Goal: Task Accomplishment & Management: Use online tool/utility

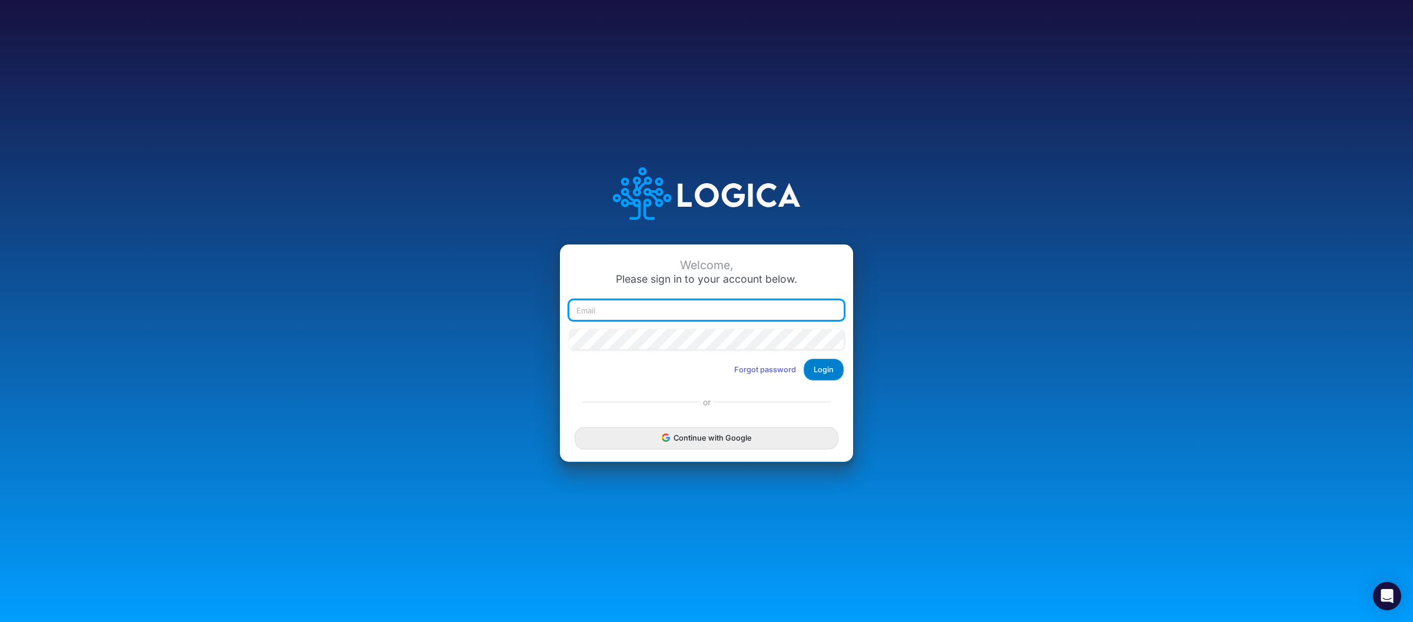
type input "raphael.jordao@recargapay.com"
click at [815, 368] on button "Login" at bounding box center [823, 369] width 40 height 22
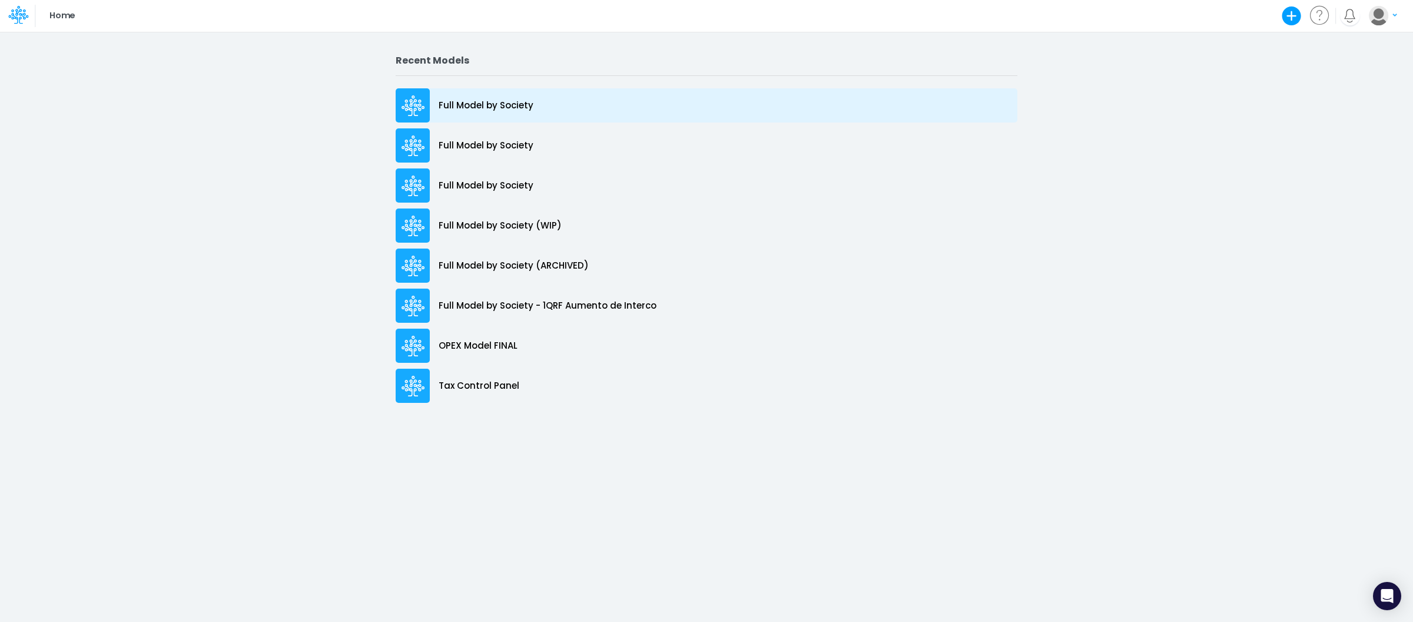
click at [513, 99] on p "Full Model by Society" at bounding box center [485, 106] width 95 height 14
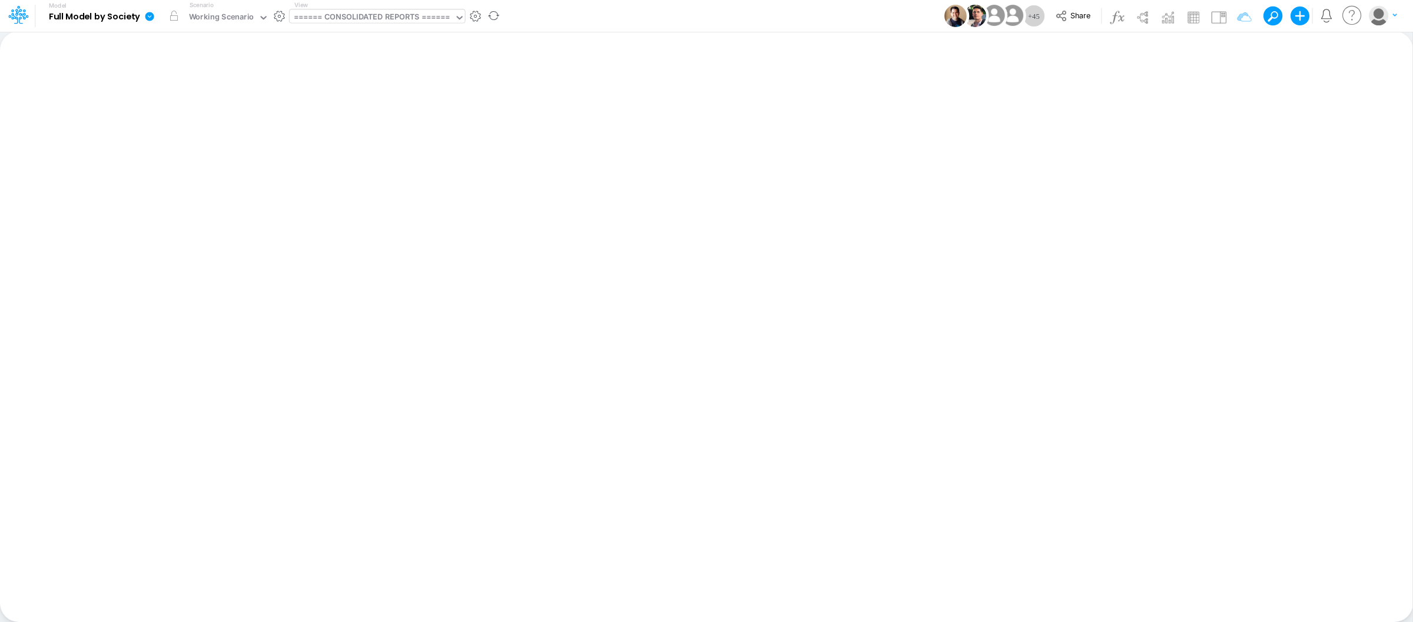
click at [399, 18] on div "====== CONSOLIDATED REPORTS ======" at bounding box center [372, 18] width 156 height 14
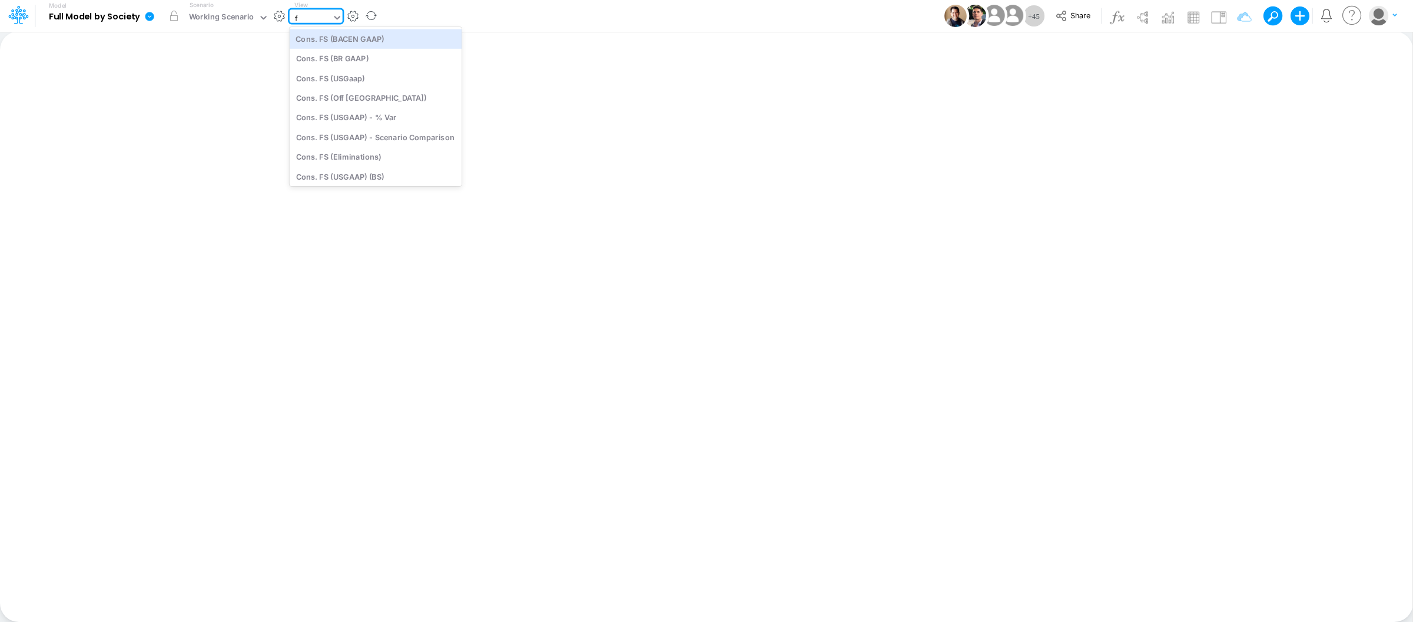
type input "fs"
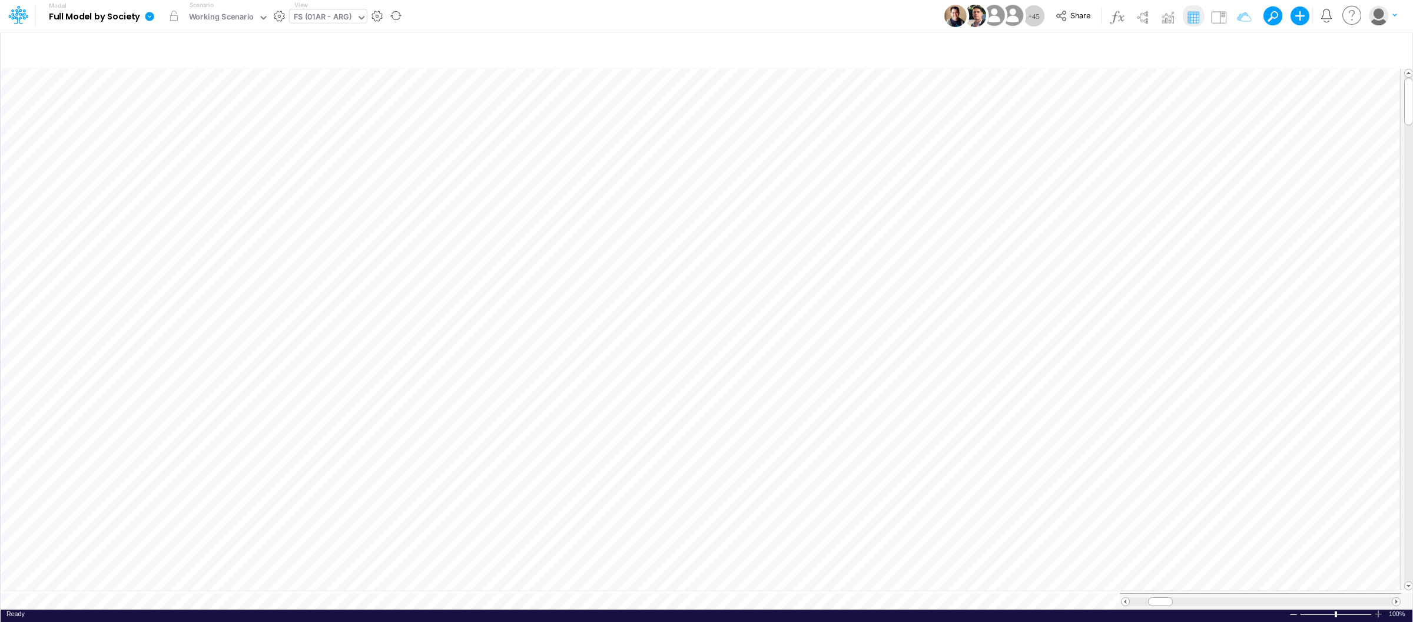
scroll to position [0, 1]
click at [1396, 49] on icon "button" at bounding box center [1390, 50] width 18 height 12
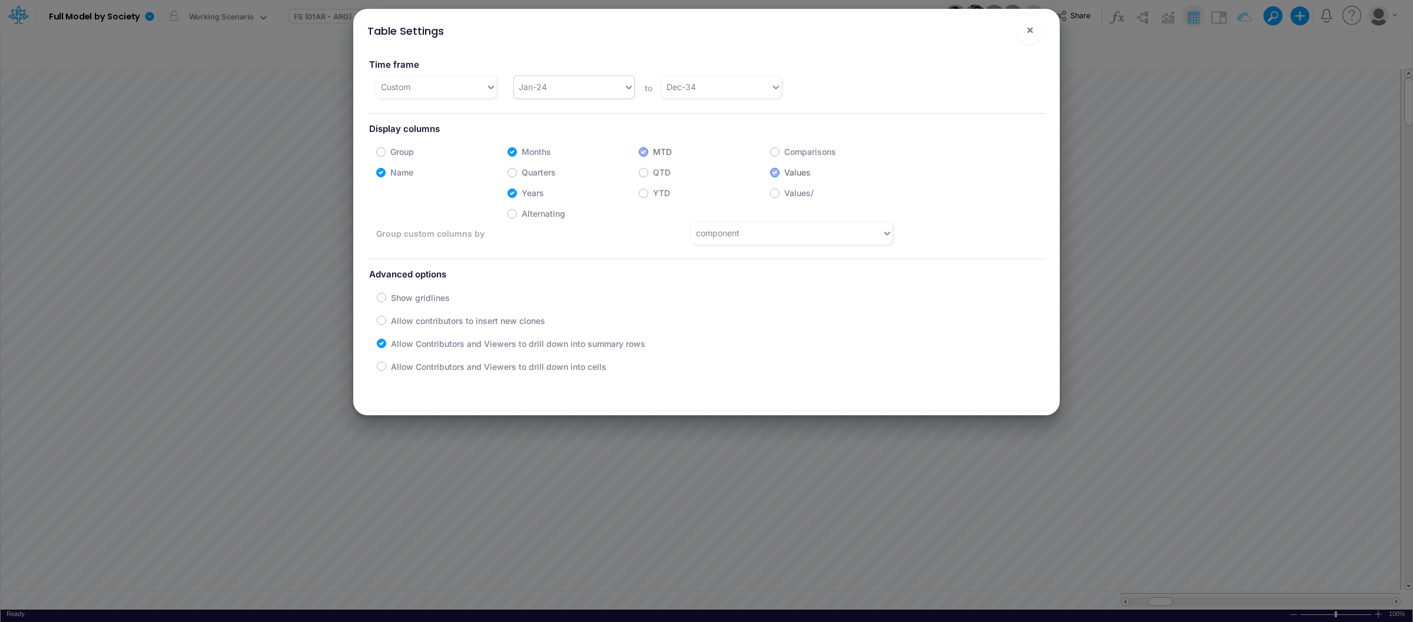
click at [619, 91] on div "Jan-24" at bounding box center [568, 86] width 109 height 19
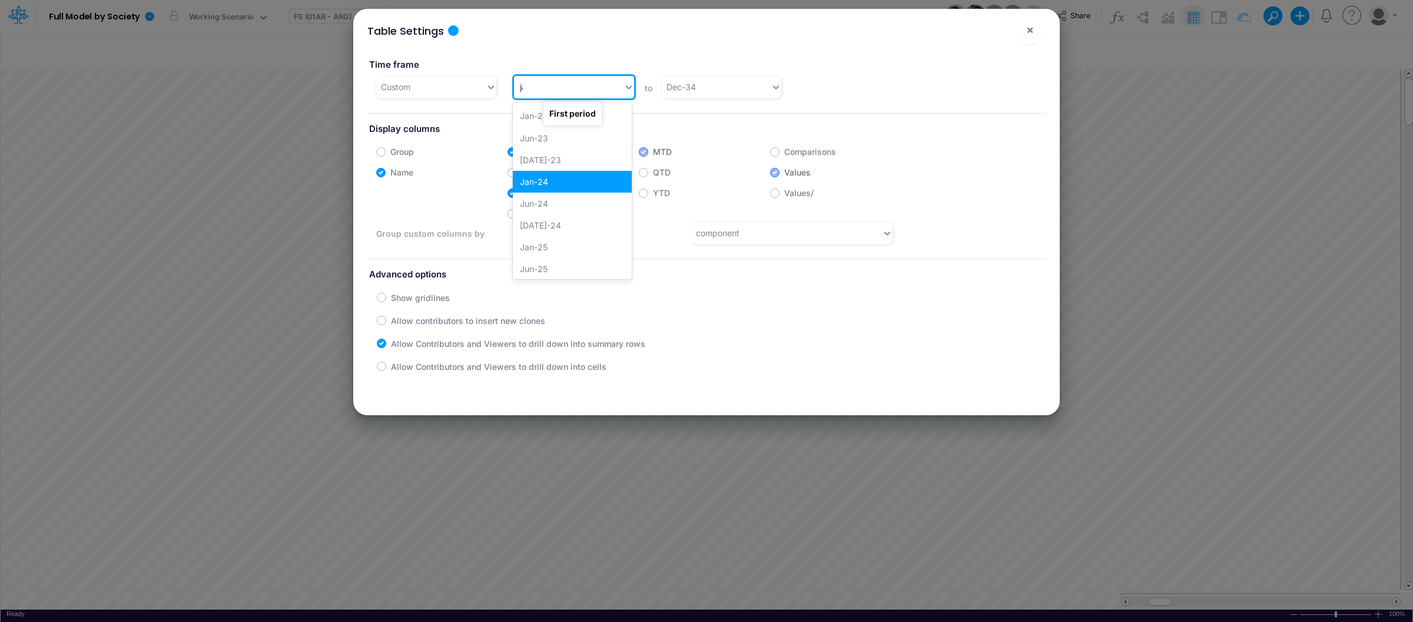
type input "jan"
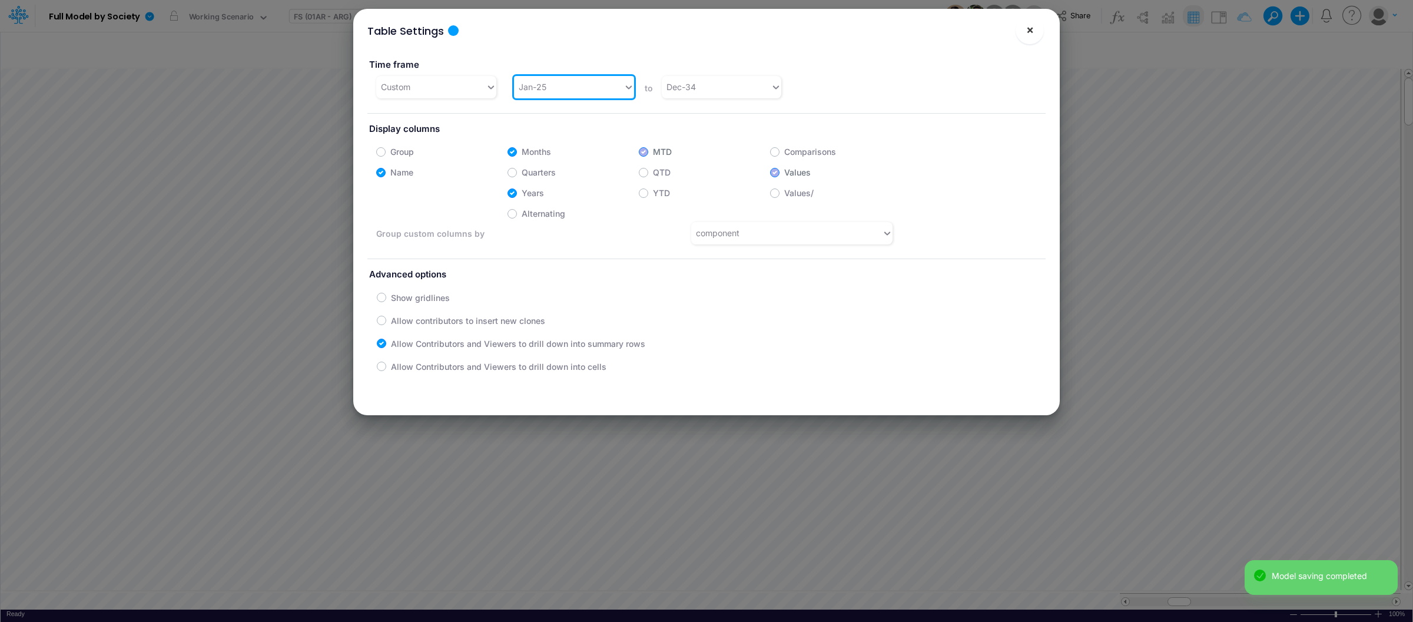
click at [1023, 37] on button "×" at bounding box center [1029, 30] width 28 height 28
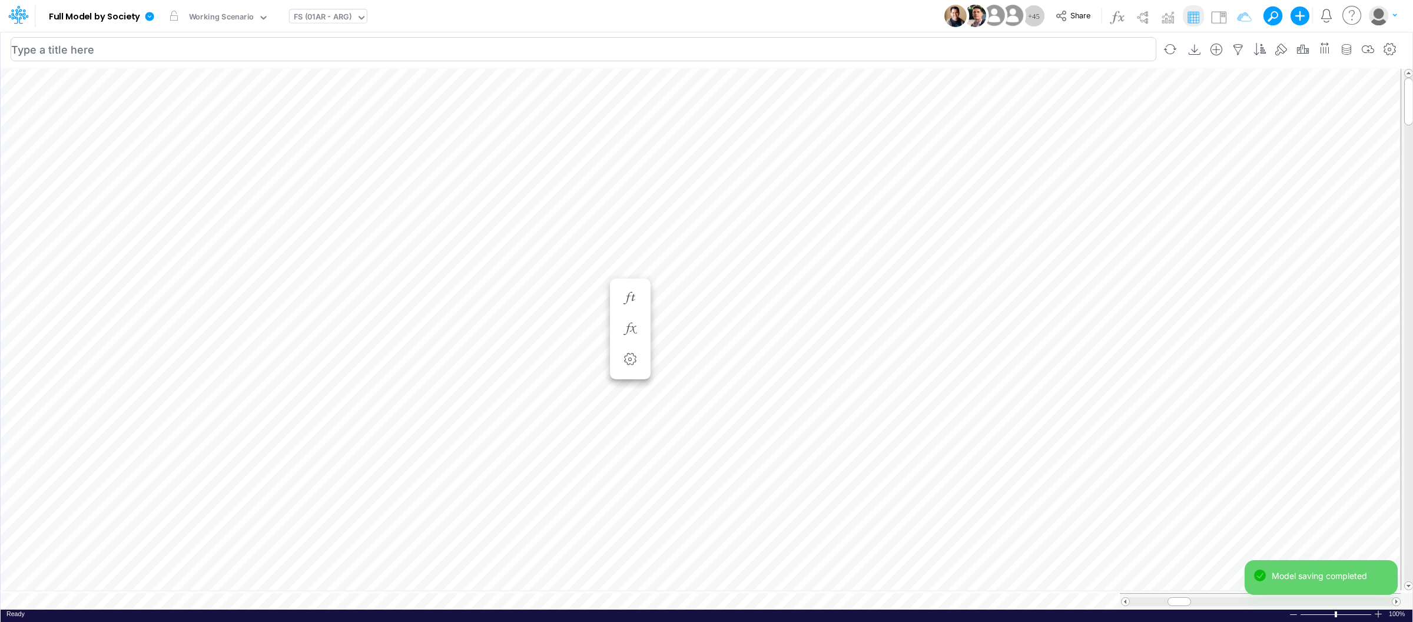
scroll to position [0, 1]
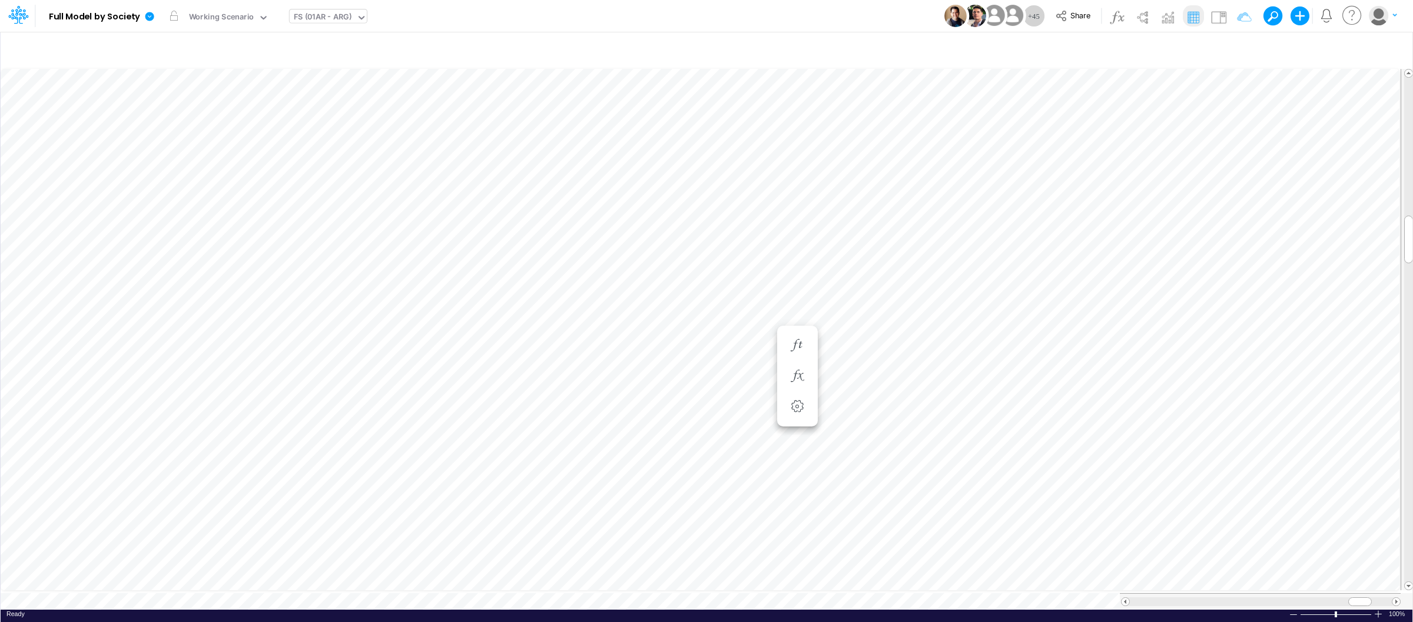
click at [328, 17] on div "FS (01AR - ARG)" at bounding box center [323, 18] width 58 height 14
type input "impo"
click at [1380, 613] on div "Ready 100% Sum: null Max: null Min: null Numerical Count: null Count: null Aver…" at bounding box center [706, 616] width 1411 height 15
click at [1379, 609] on div at bounding box center [1377, 613] width 9 height 9
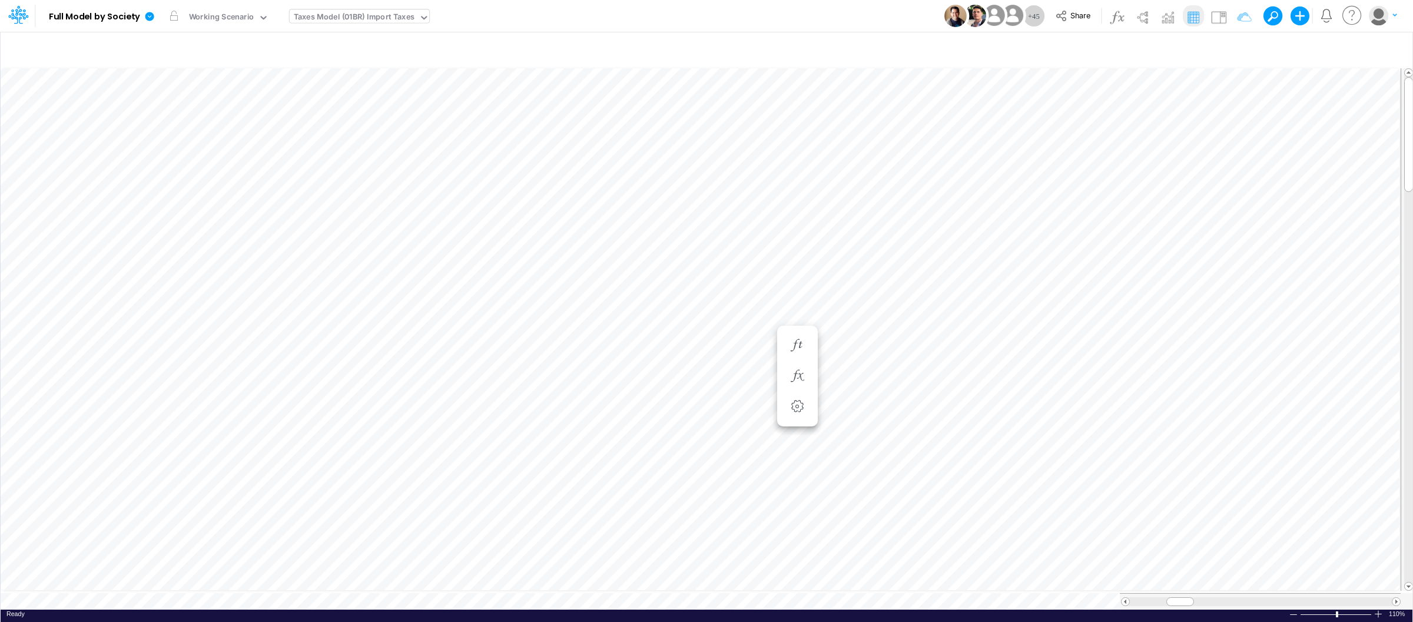
click at [1379, 609] on div at bounding box center [1377, 613] width 9 height 9
click at [312, 14] on div "FS (01AR - ARG)" at bounding box center [323, 18] width 58 height 14
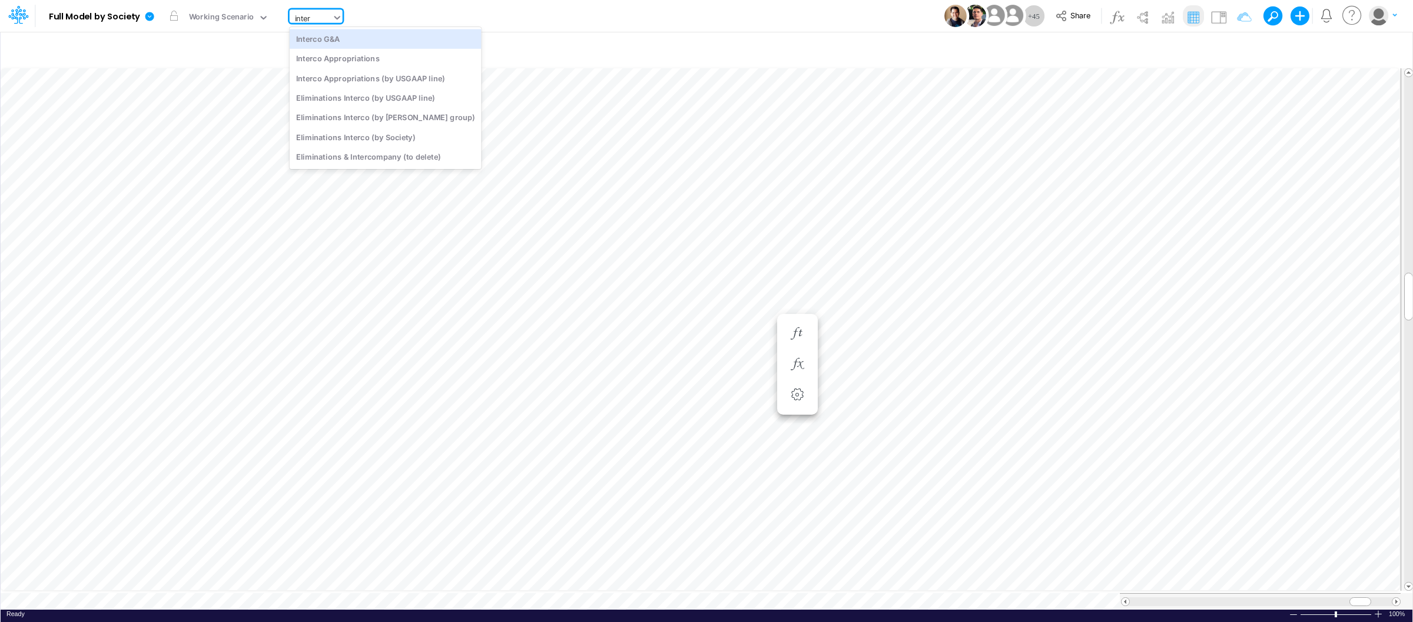
type input "interc"
type input "Intercos G&A"
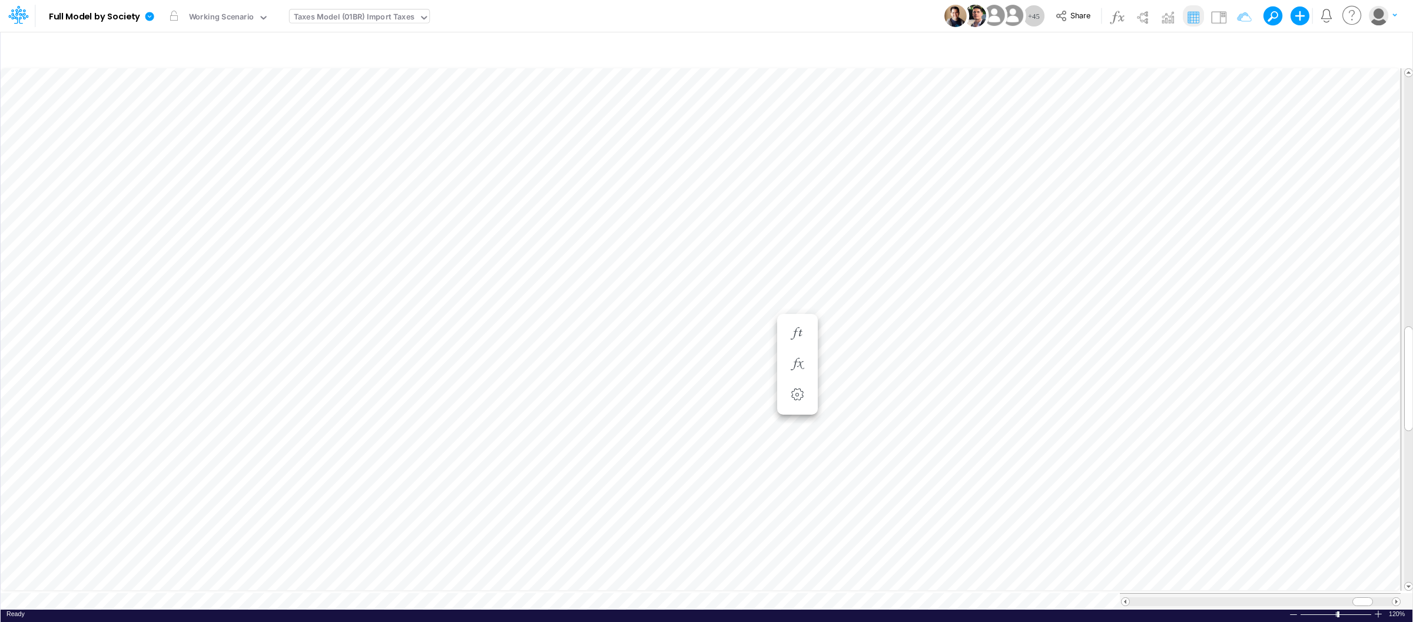
scroll to position [0, 1]
type input "Intercos G&A"
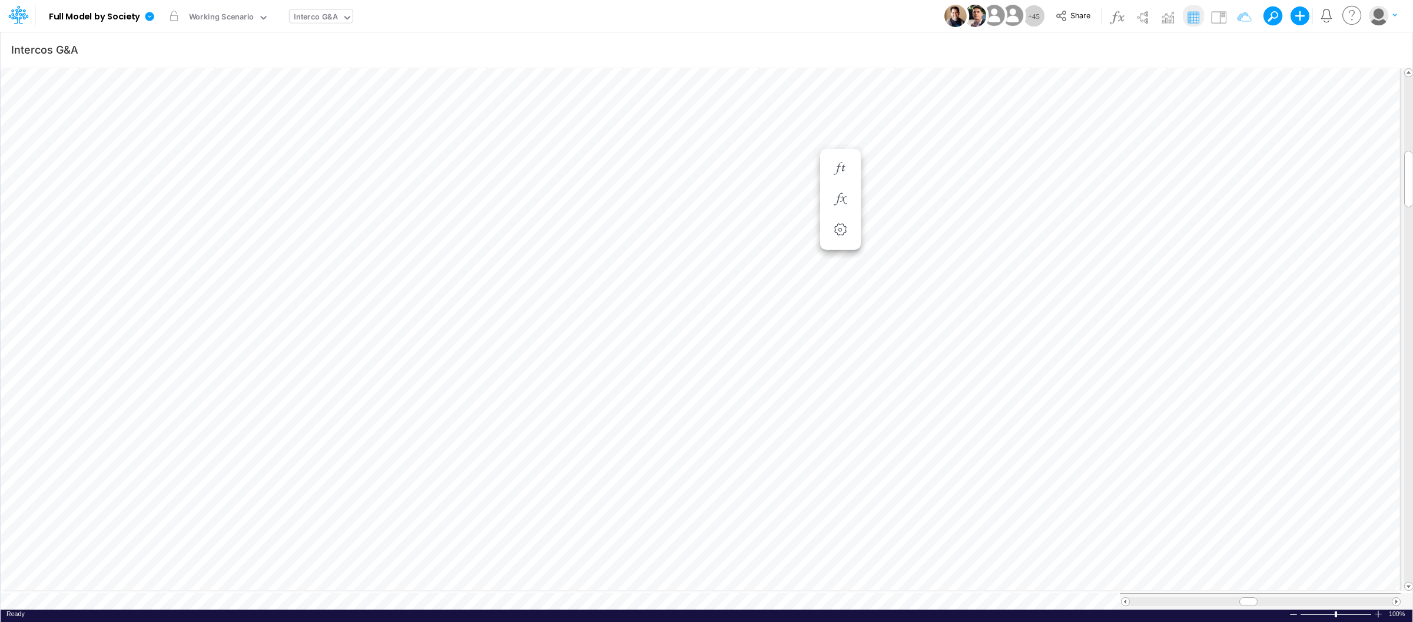
scroll to position [0, 1]
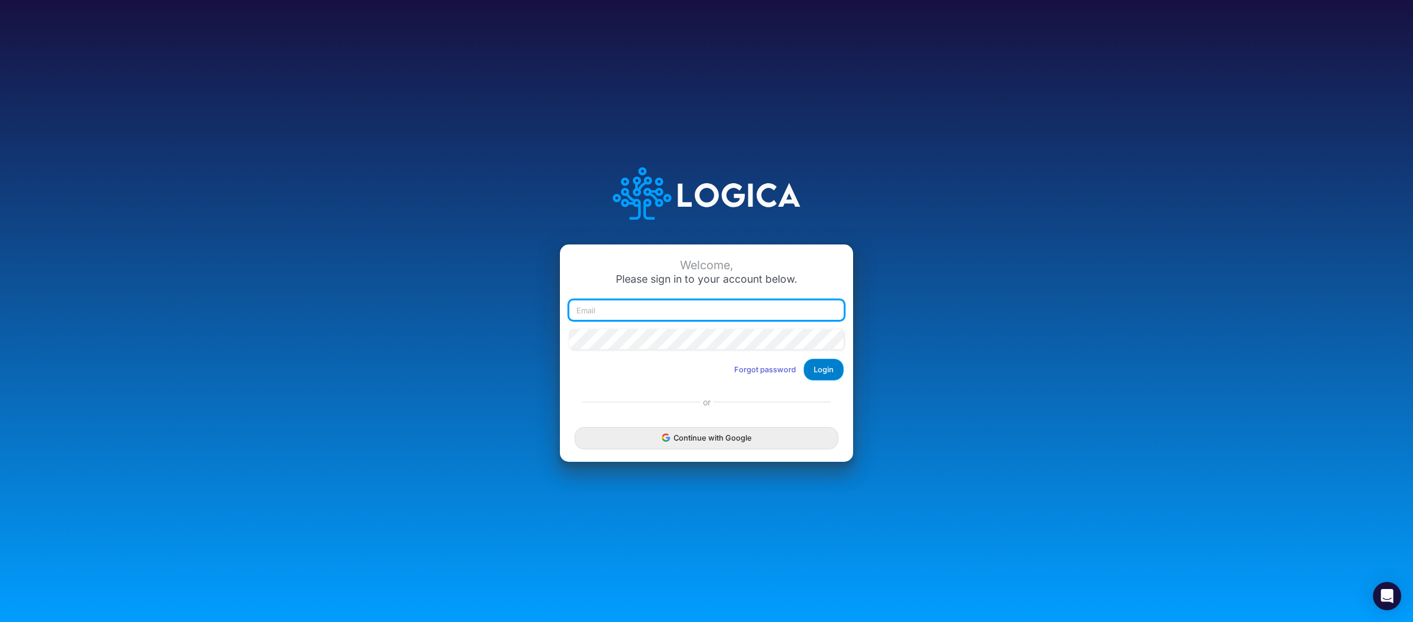
type input "[PERSON_NAME][EMAIL_ADDRESS][DOMAIN_NAME]"
click at [821, 367] on button "Login" at bounding box center [823, 369] width 40 height 22
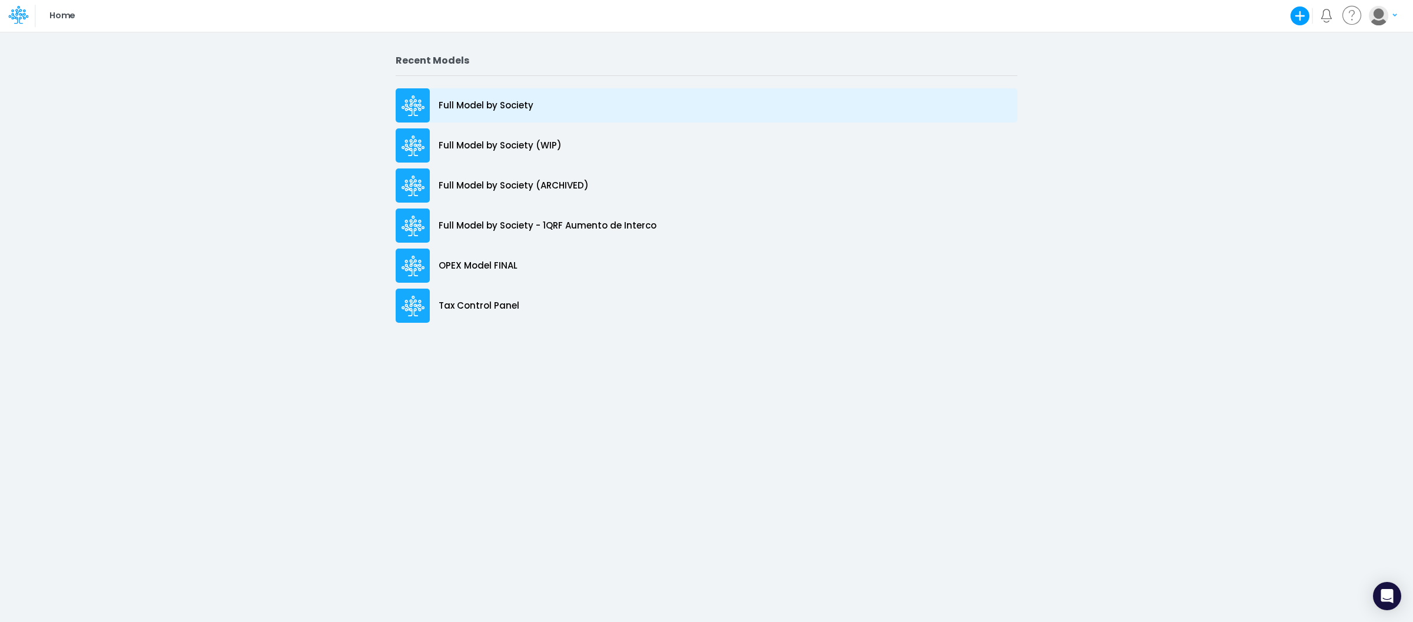
click at [496, 109] on p "Full Model by Society" at bounding box center [485, 106] width 95 height 14
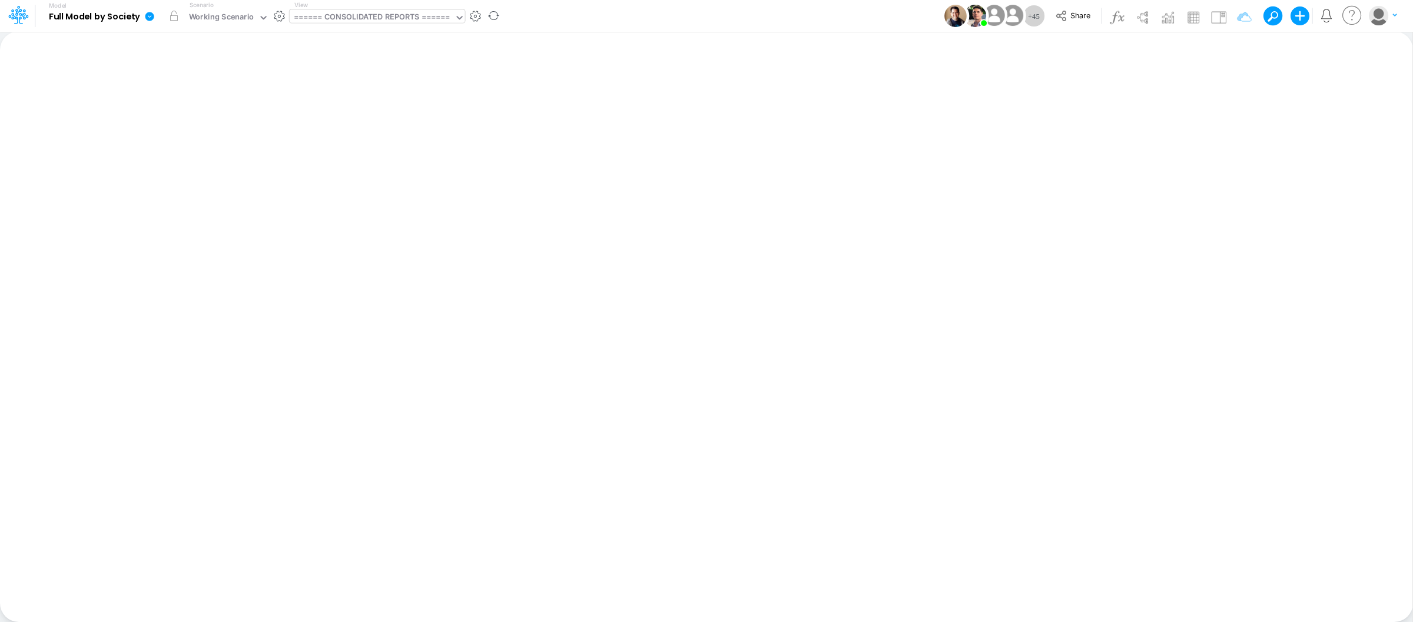
click at [406, 16] on div "====== CONSOLIDATED REPORTS ======" at bounding box center [372, 18] width 156 height 14
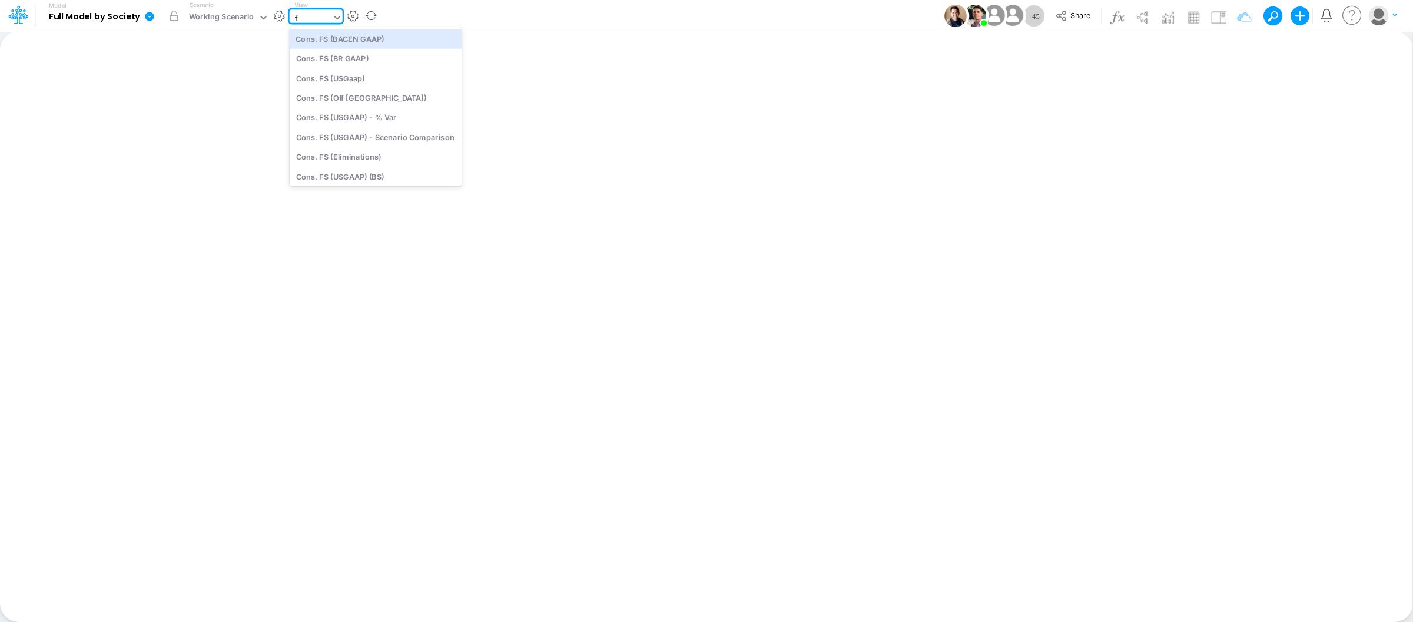
type input "fs"
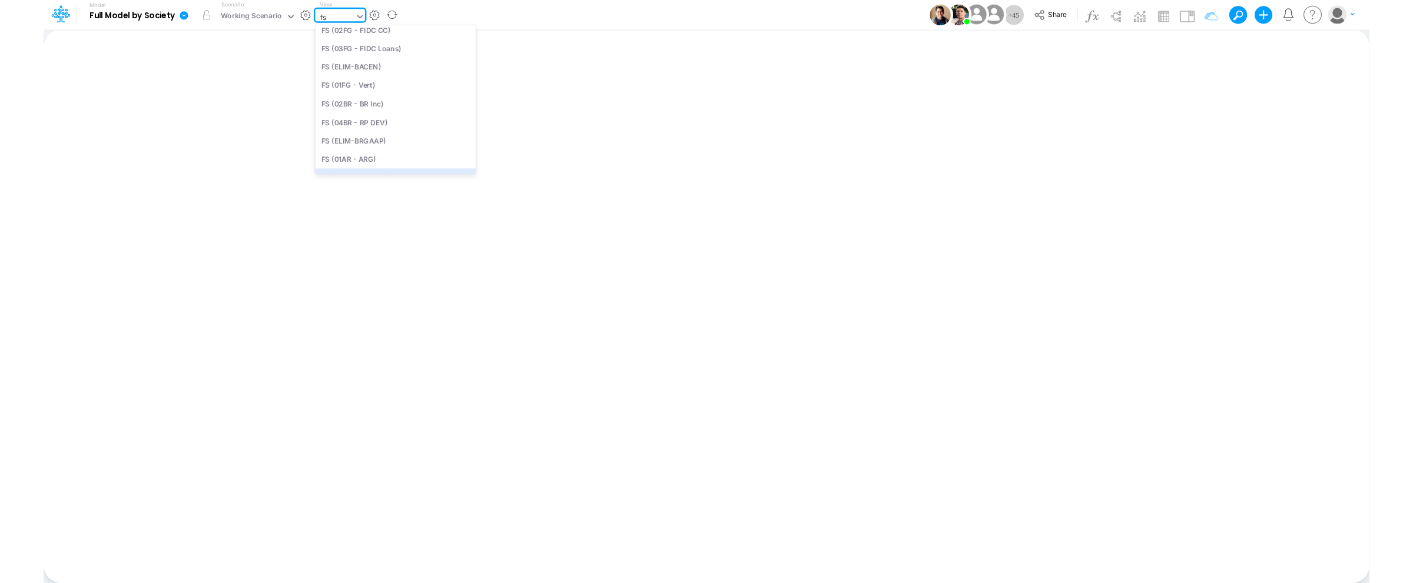
scroll to position [270, 0]
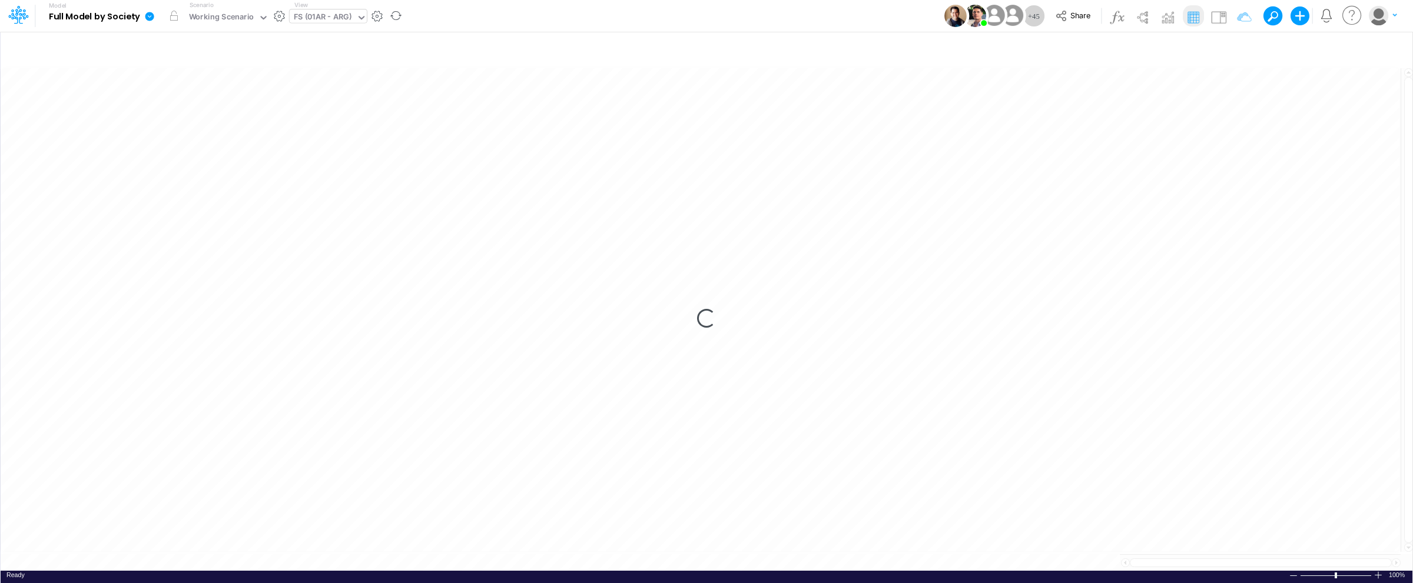
click at [645, 25] on div "Model Full Model by Society Edit model settings Duplicate Import QuickBooks Qui…" at bounding box center [706, 16] width 1271 height 32
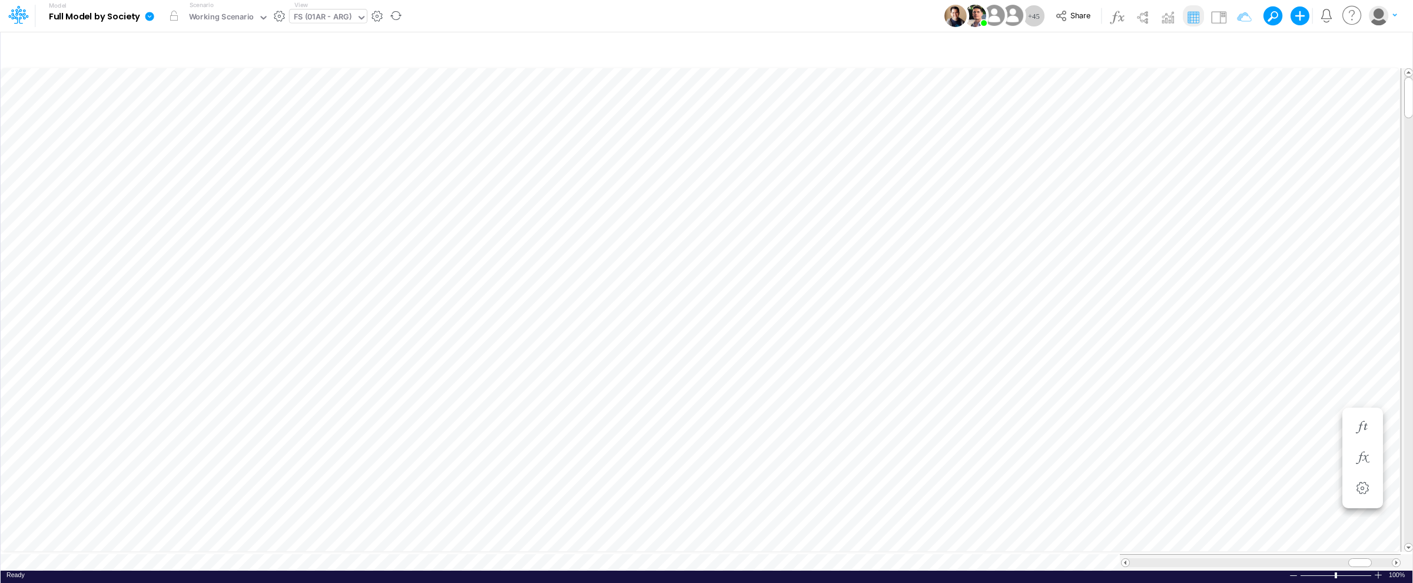
click at [1378, 572] on div at bounding box center [1377, 575] width 9 height 9
click at [1377, 571] on div at bounding box center [1377, 575] width 9 height 9
click at [354, 13] on input "text" at bounding box center [354, 17] width 1 height 11
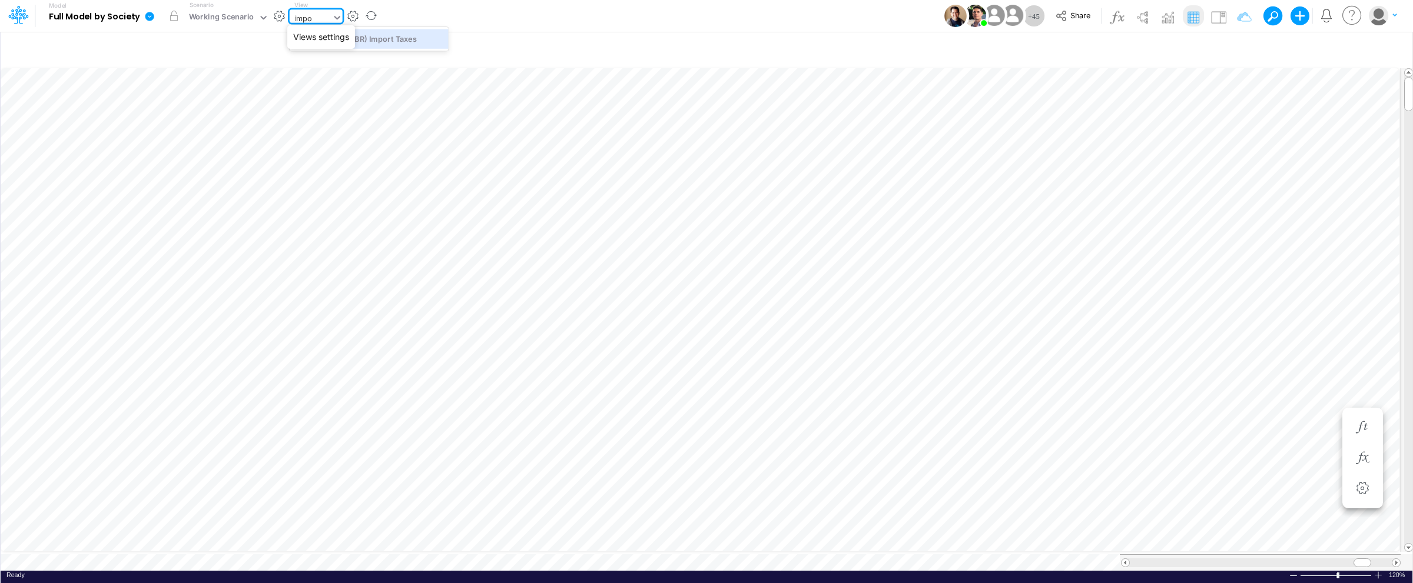
type input "impor"
click at [385, 37] on div "Taxes Model (01BR) Import Taxes" at bounding box center [369, 38] width 159 height 19
click at [1383, 571] on div "Ready 100% Sum: null Max: null Min: null Numerical Count: null Count: null Aver…" at bounding box center [706, 578] width 1411 height 15
click at [1378, 573] on div at bounding box center [1377, 575] width 9 height 9
click at [1377, 572] on div at bounding box center [1377, 575] width 9 height 9
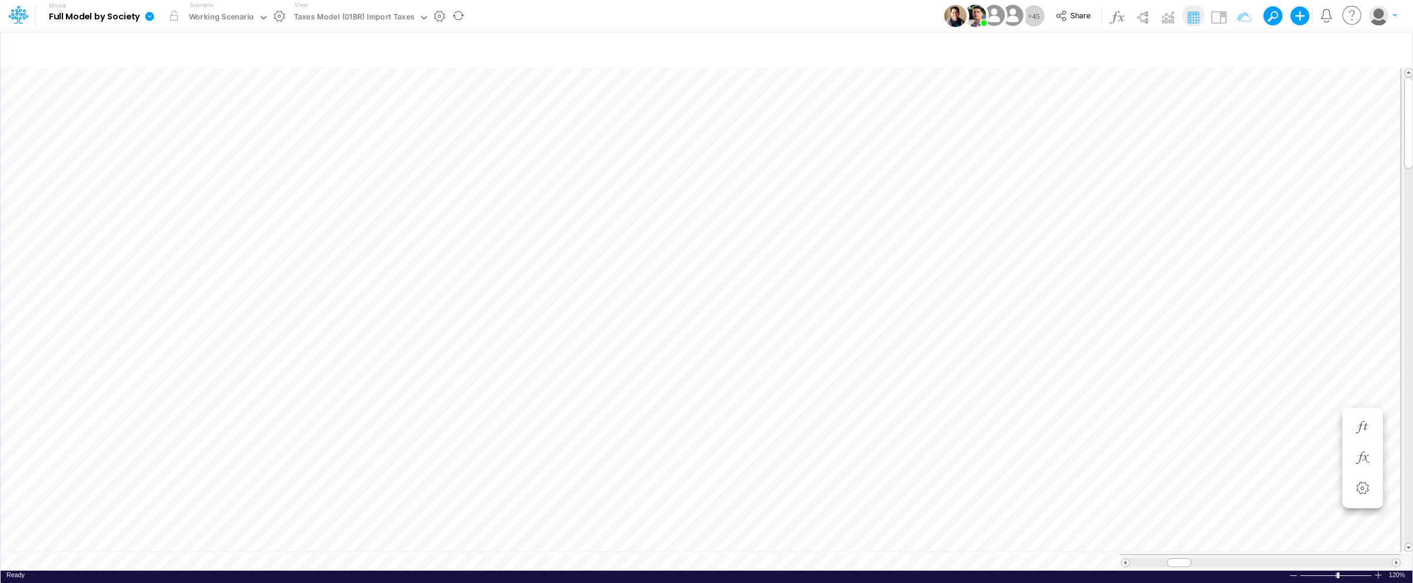
scroll to position [0, 1]
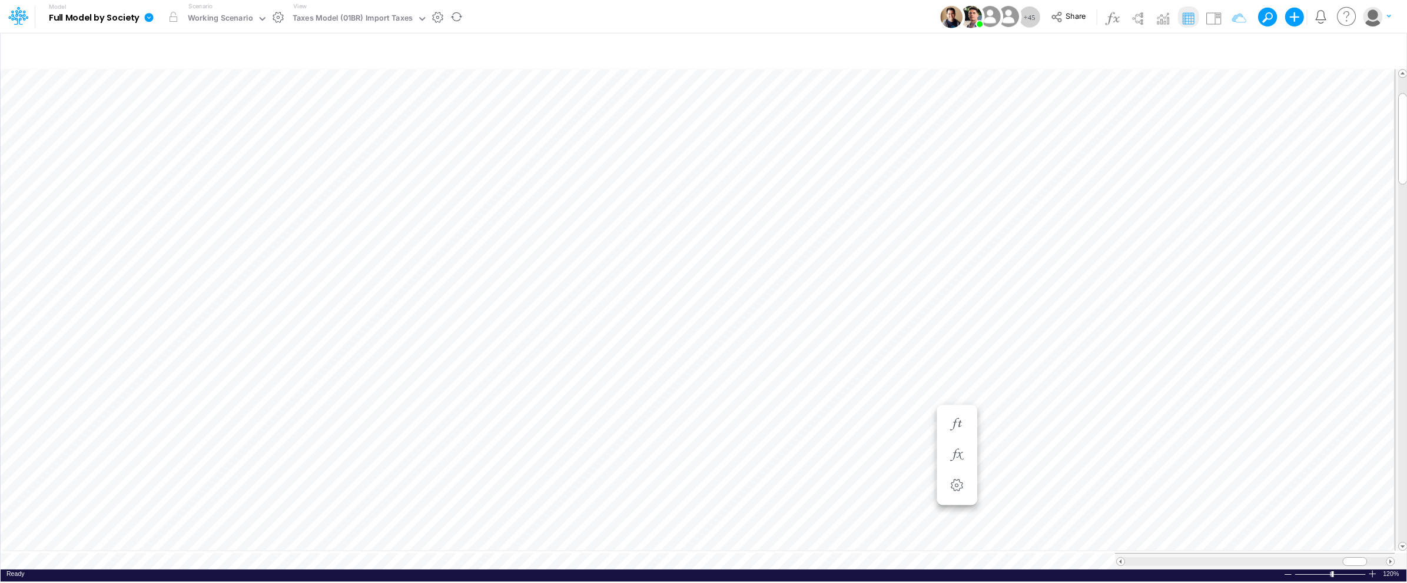
scroll to position [0, 1]
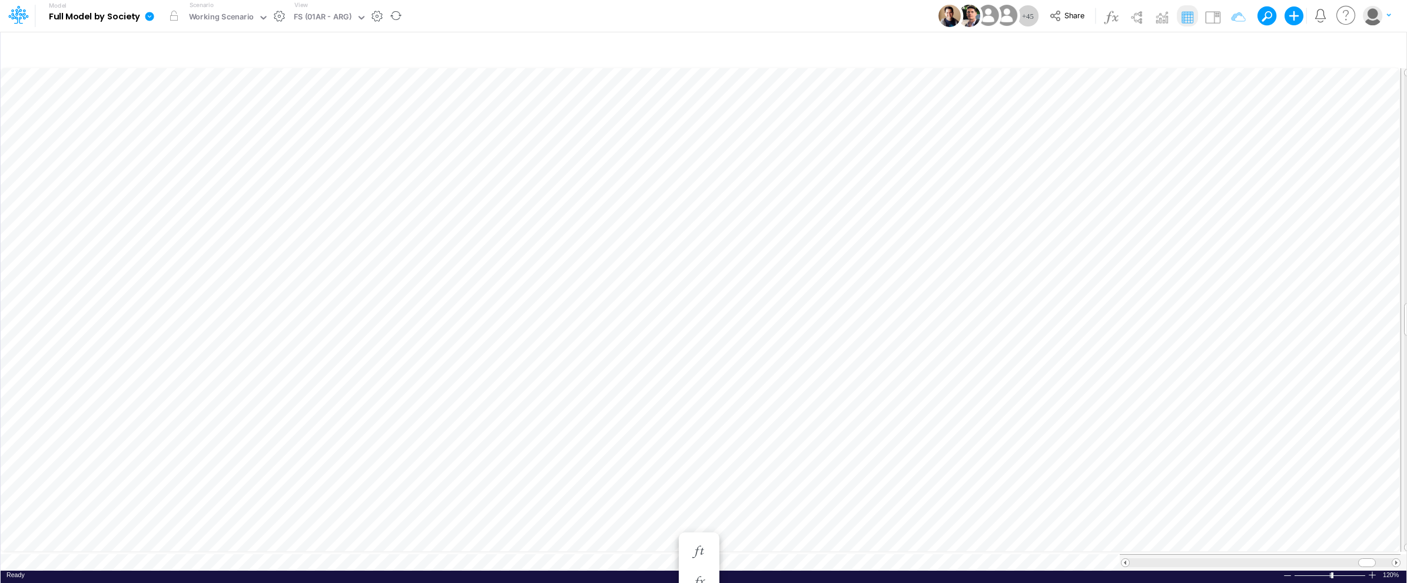
scroll to position [0, 1]
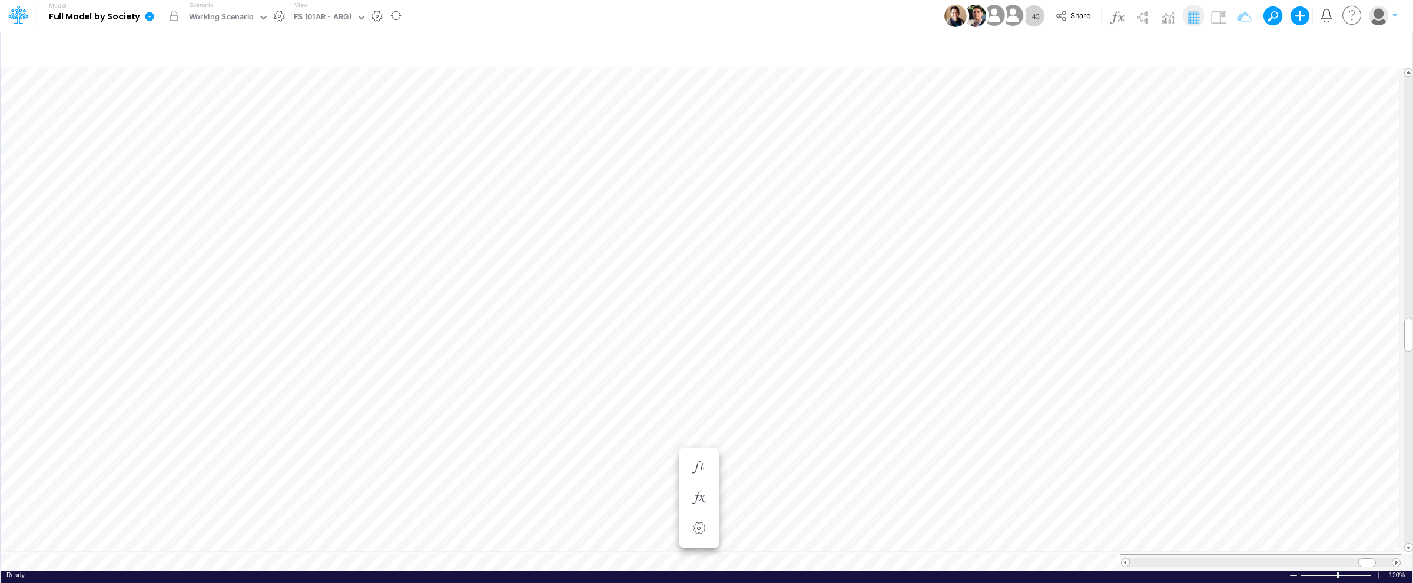
scroll to position [0, 1]
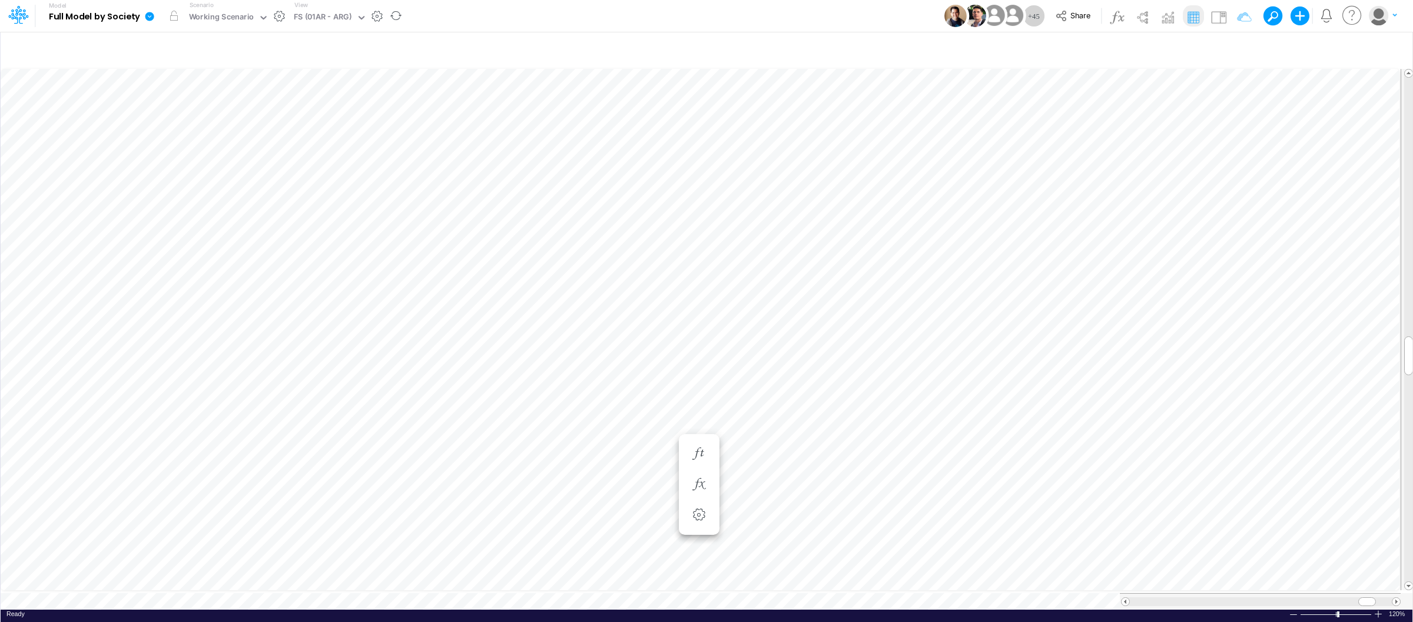
scroll to position [0, 1]
click at [339, 16] on div "FS (01AR - ARG)" at bounding box center [323, 18] width 58 height 14
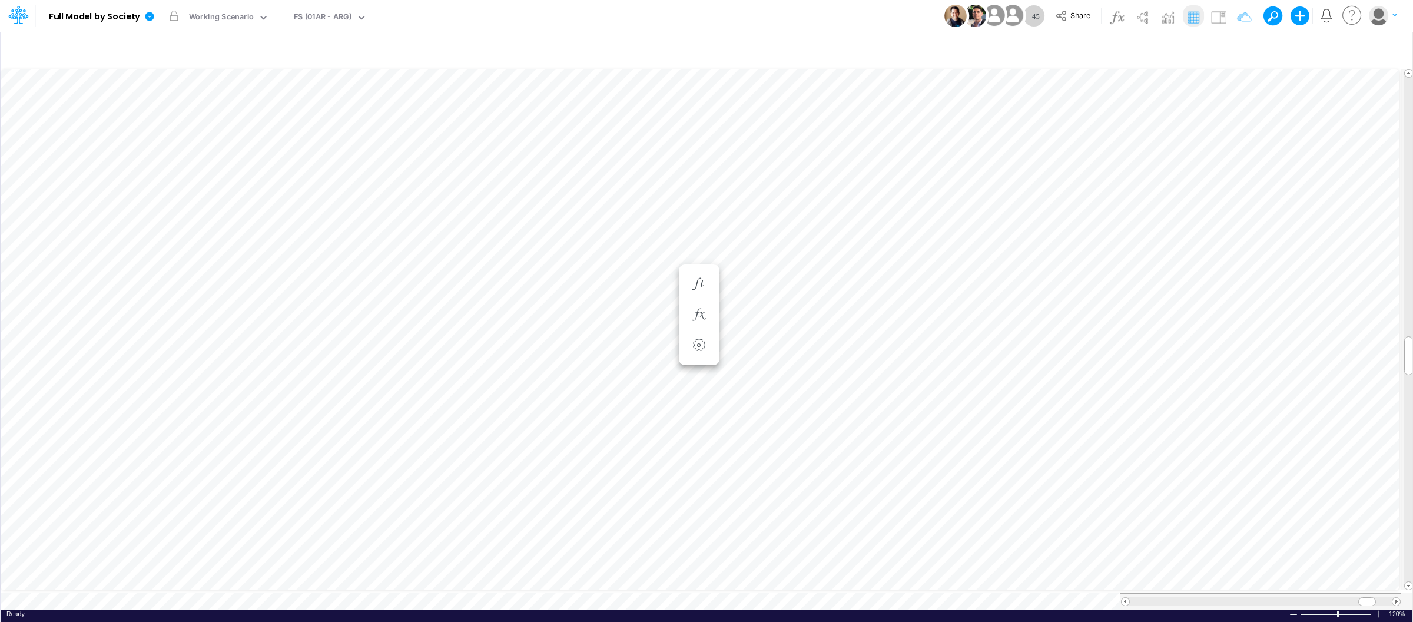
click at [575, 21] on div "Model Full Model by Society Edit model settings Duplicate Import QuickBooks Qui…" at bounding box center [706, 16] width 1271 height 32
click at [356, 20] on icon at bounding box center [361, 17] width 11 height 11
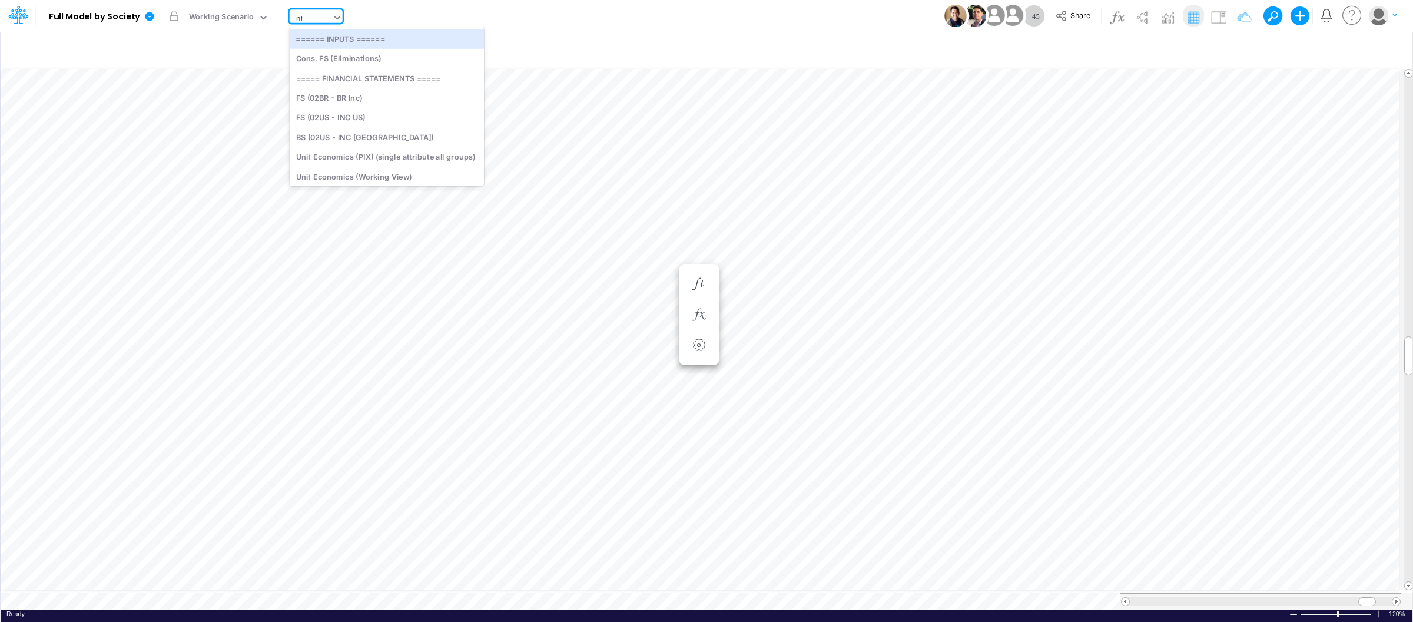
type input "inter"
click at [353, 42] on div "Interco G&A" at bounding box center [386, 38] width 192 height 19
type input "Intercos G&A"
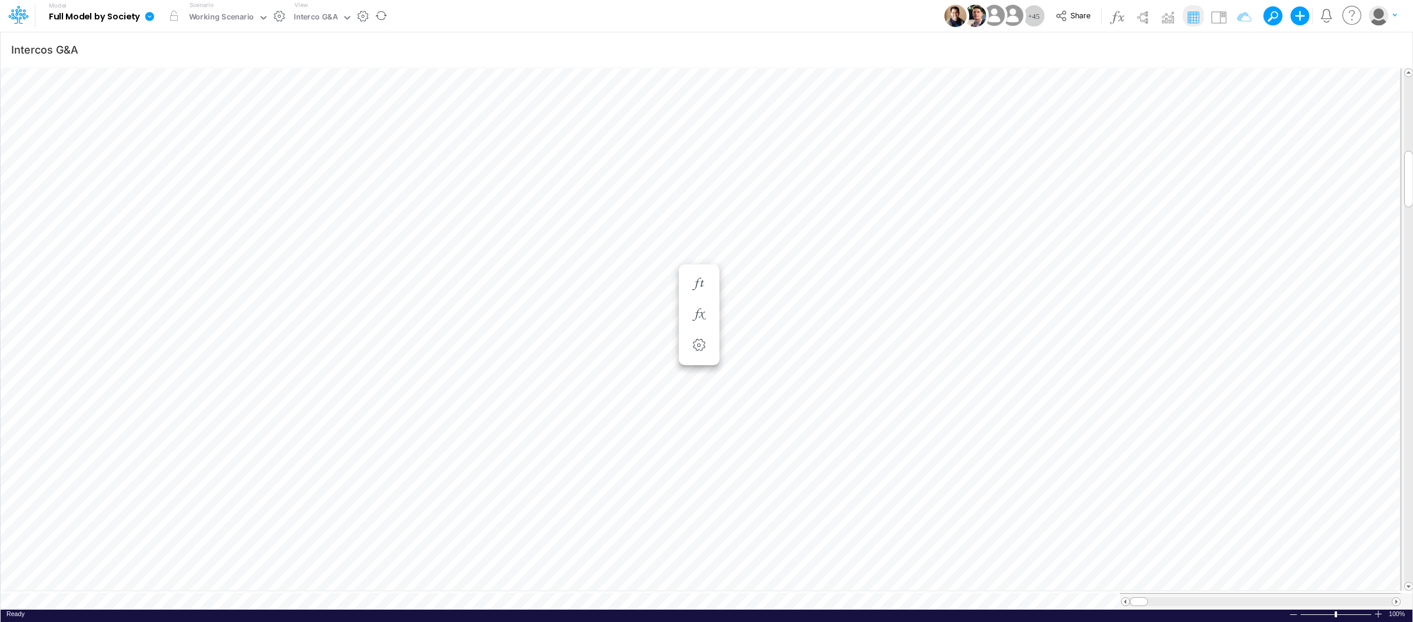
scroll to position [0, 1]
click at [1333, 169] on icon "button" at bounding box center [1334, 168] width 18 height 12
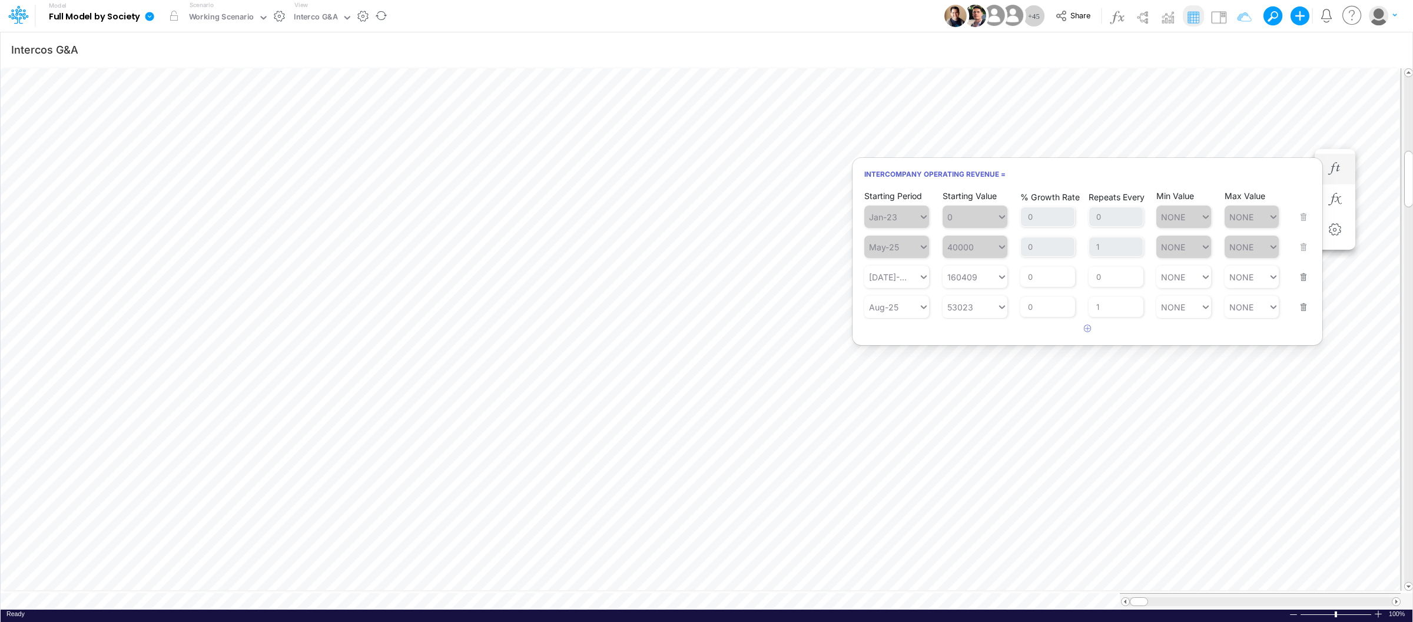
click at [1301, 307] on button "button" at bounding box center [1299, 300] width 15 height 32
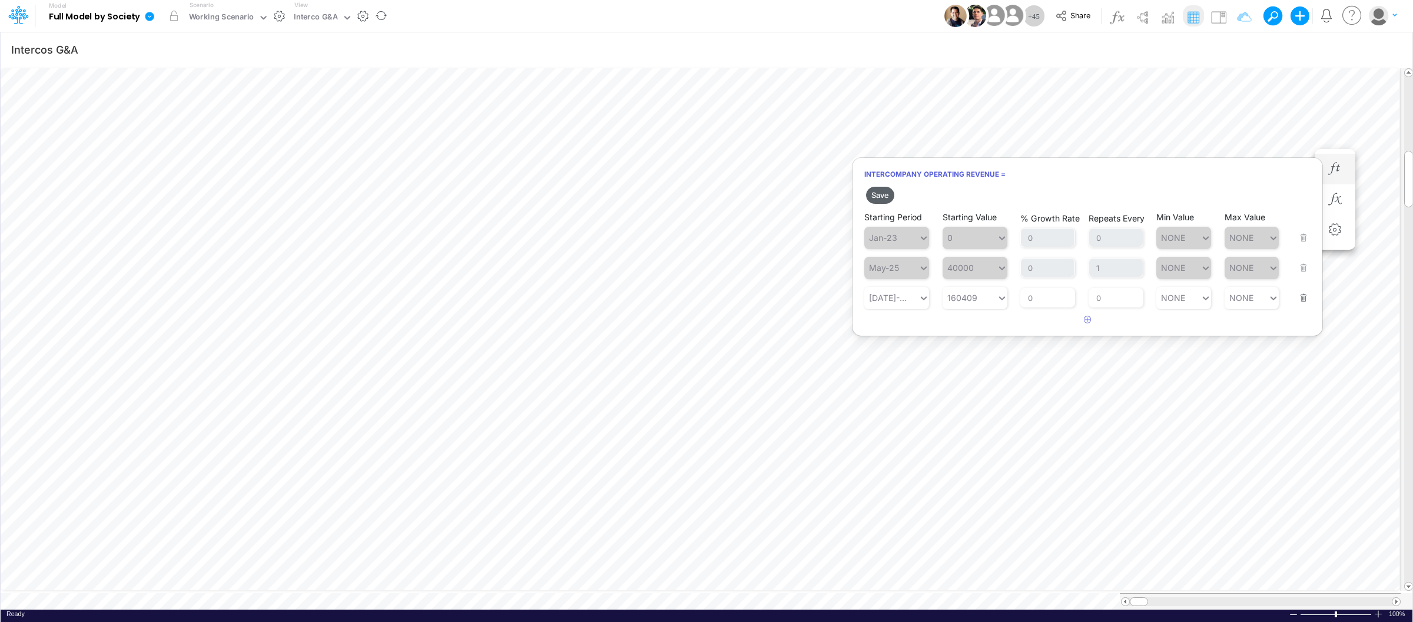
click at [887, 192] on button "Save" at bounding box center [880, 195] width 28 height 17
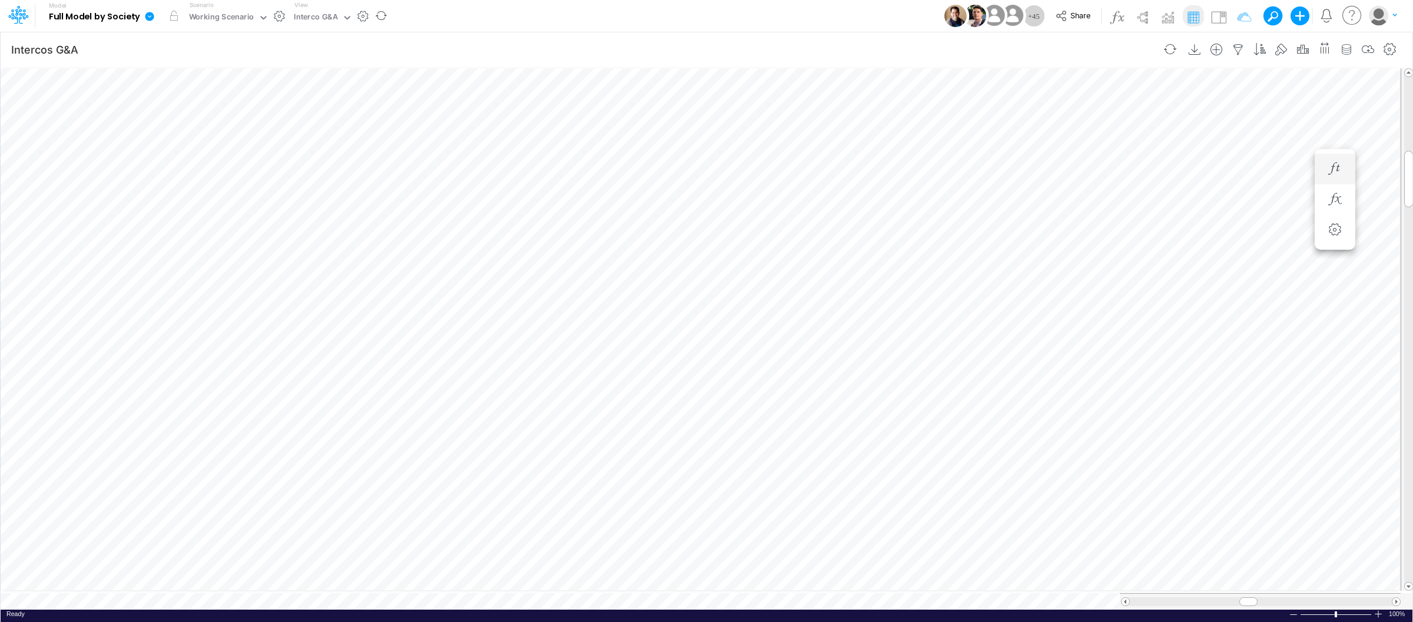
scroll to position [0, 1]
click at [335, 9] on div "FS (01AR - ARG)" at bounding box center [323, 18] width 67 height 18
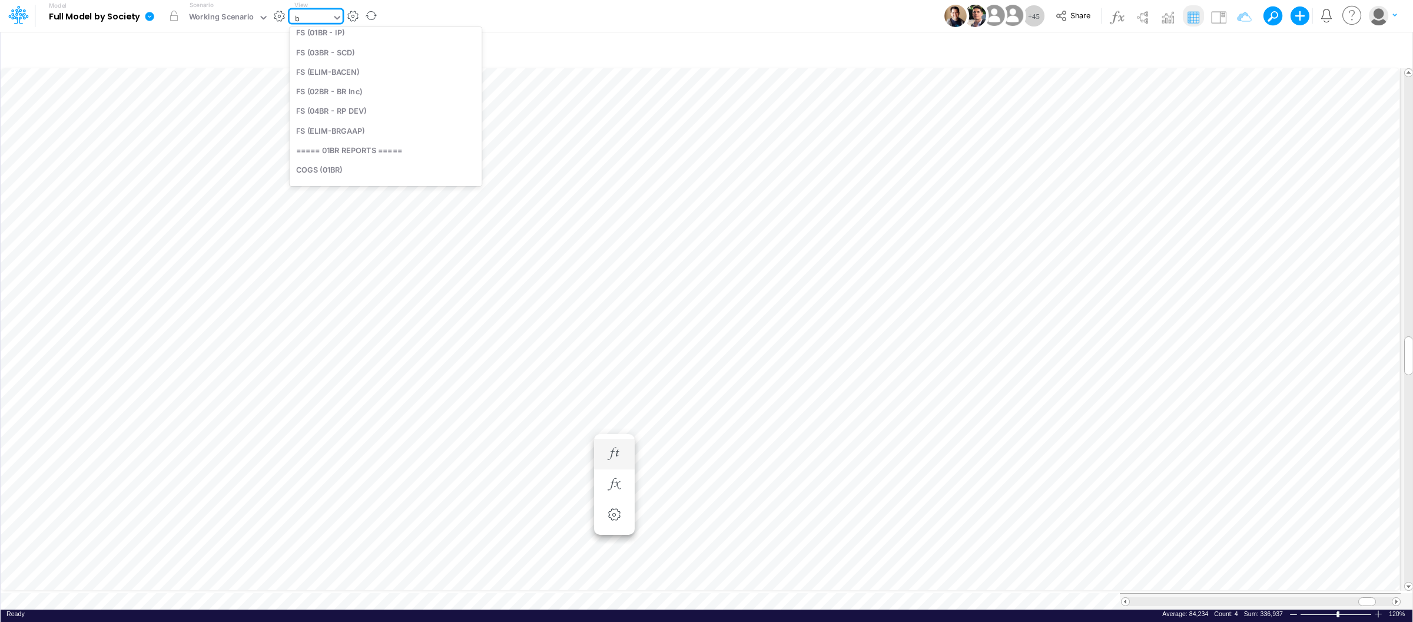
type input "bs"
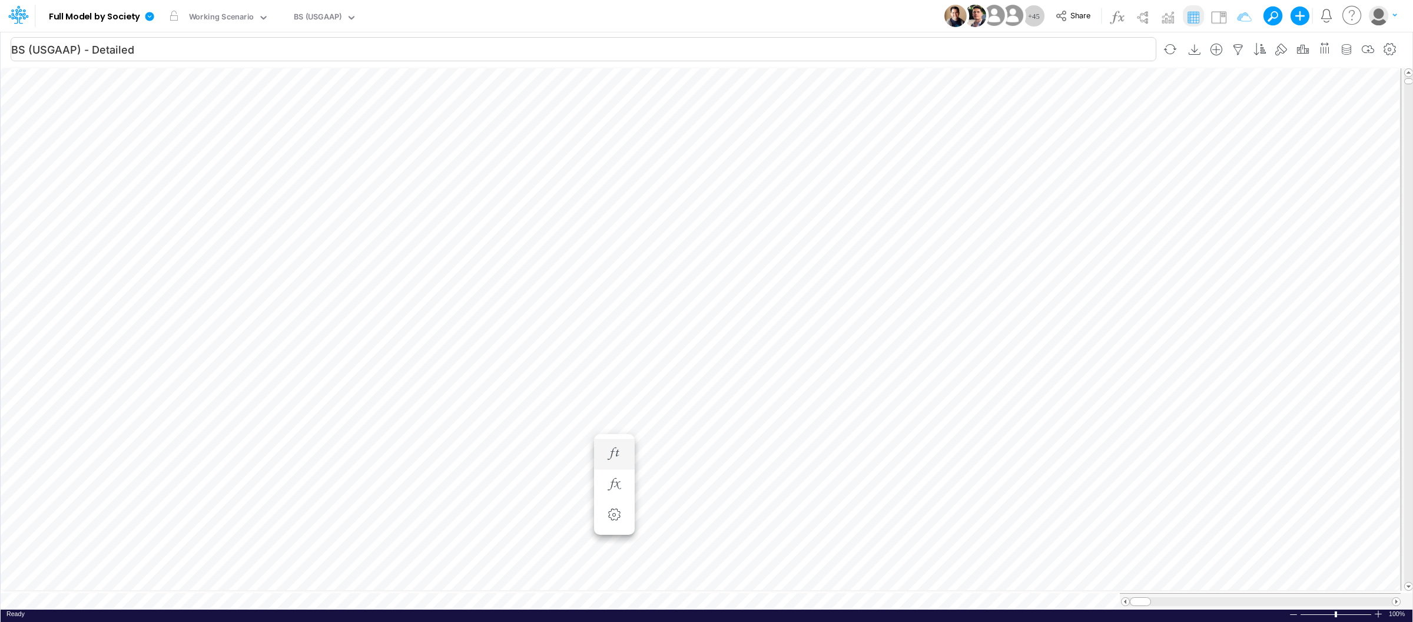
scroll to position [0, 1]
type input "Intercos G&A"
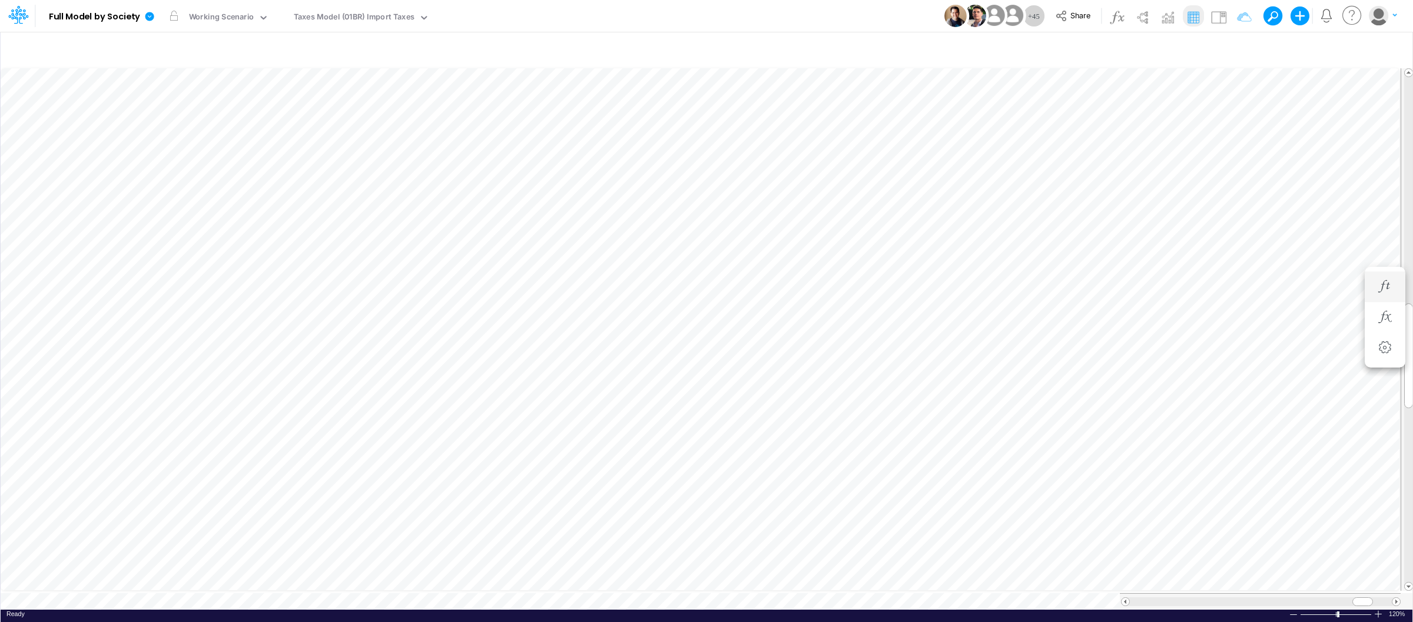
scroll to position [0, 1]
type input "Intercos G&A"
click at [1379, 609] on div at bounding box center [1377, 613] width 9 height 9
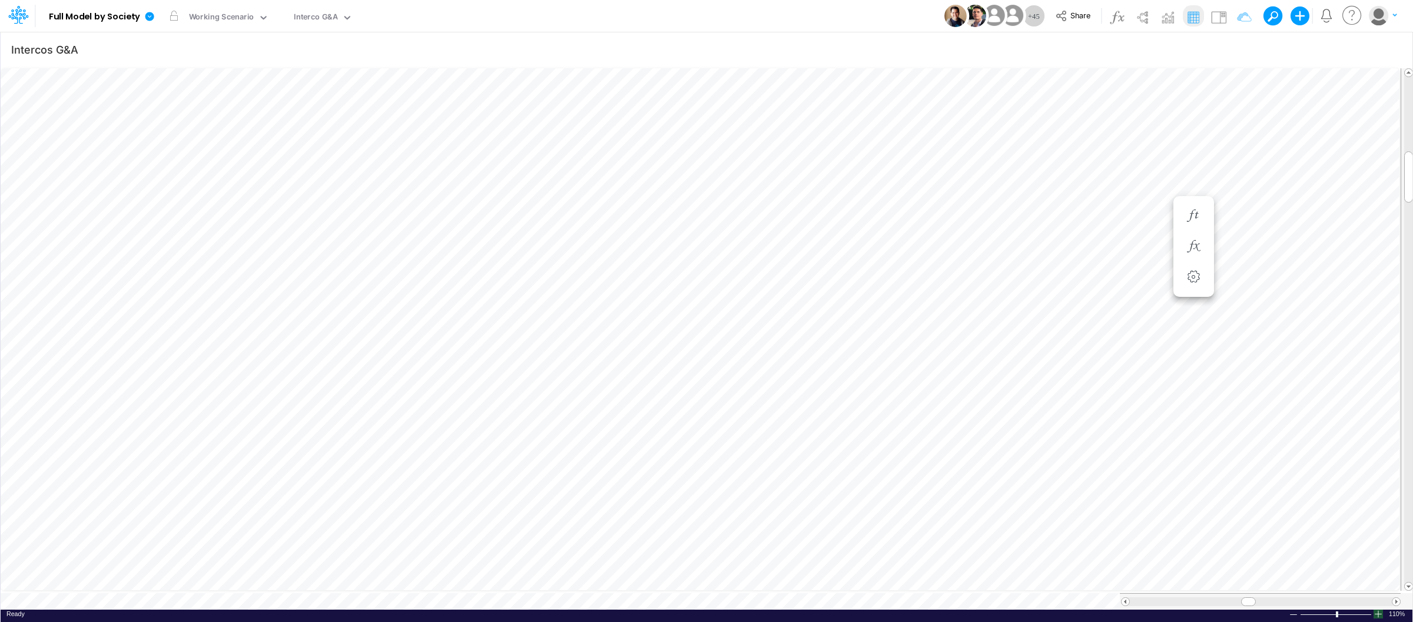
click at [1378, 609] on div at bounding box center [1377, 613] width 9 height 9
click at [471, 609] on div "Ready 120% Sum: 336,937 Max: 318,137 Min: (202,423) Numerical Count: 4 Count: 4…" at bounding box center [706, 616] width 1411 height 15
type input "Intercos G&A"
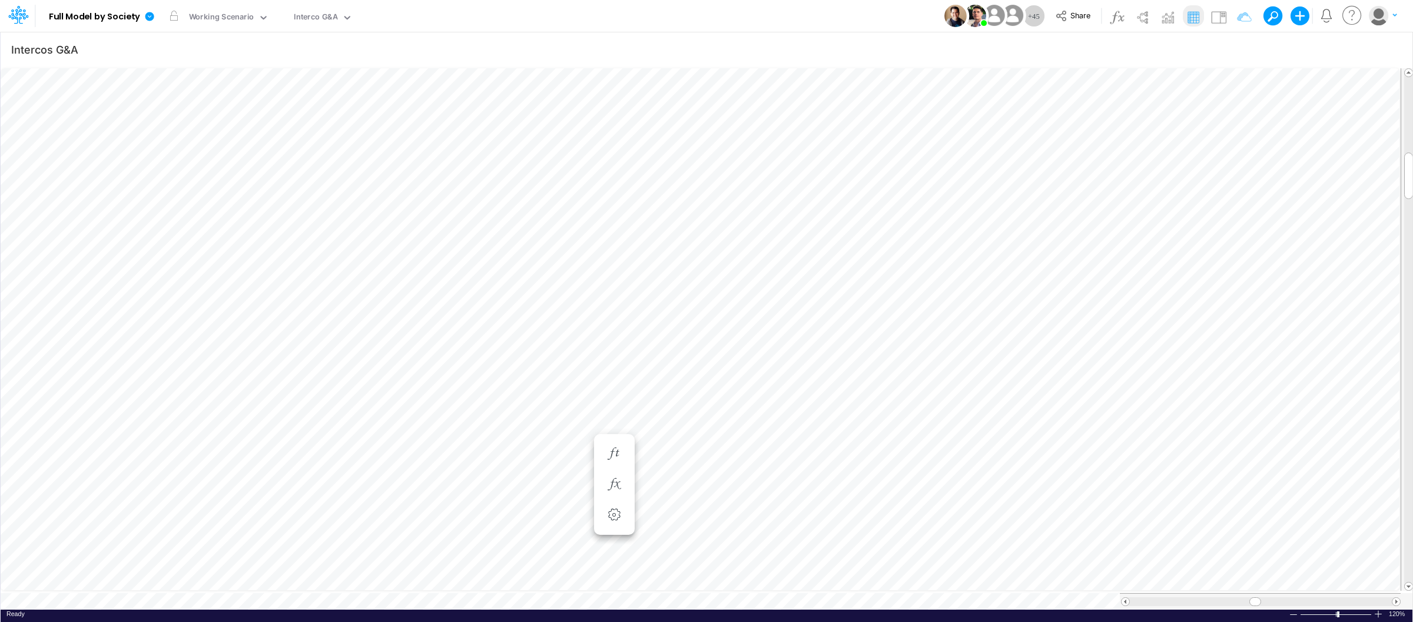
scroll to position [0, 1]
